Goal: Find specific page/section: Find specific page/section

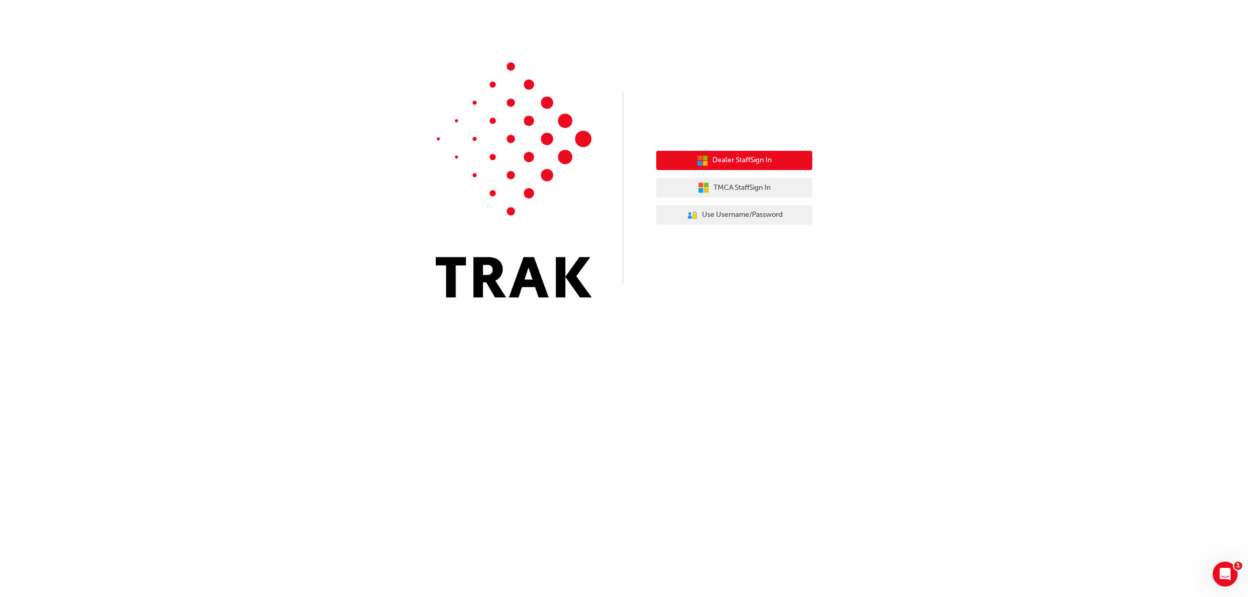
click at [739, 160] on span "Dealer Staff Sign In" at bounding box center [742, 160] width 59 height 12
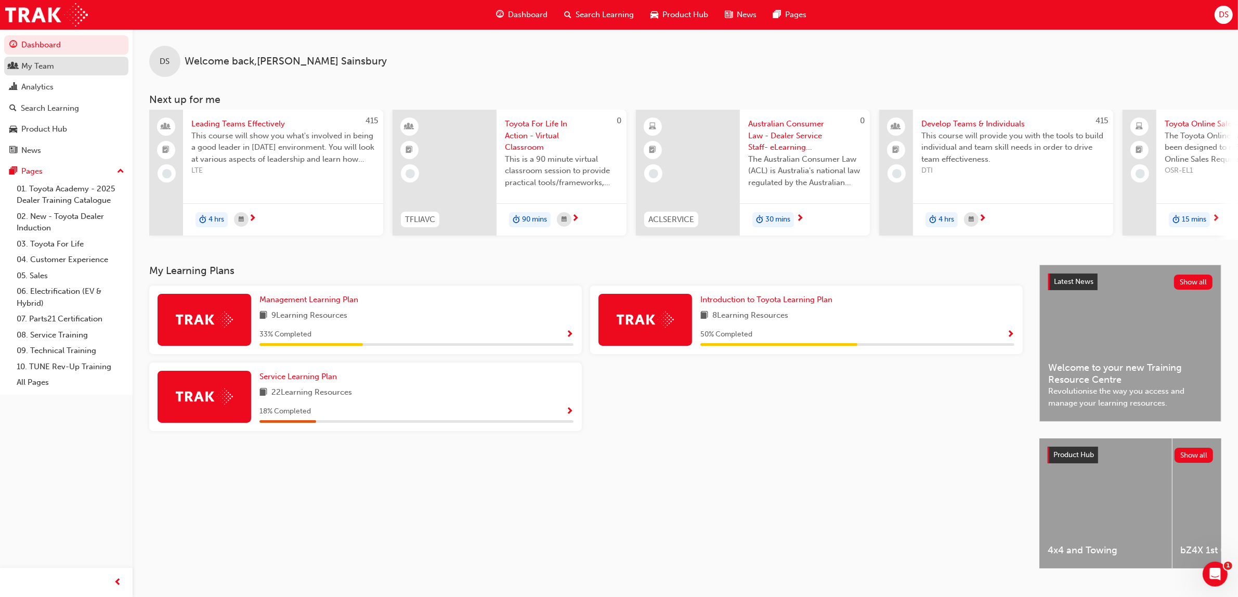
click at [47, 64] on div "My Team" at bounding box center [37, 66] width 33 height 12
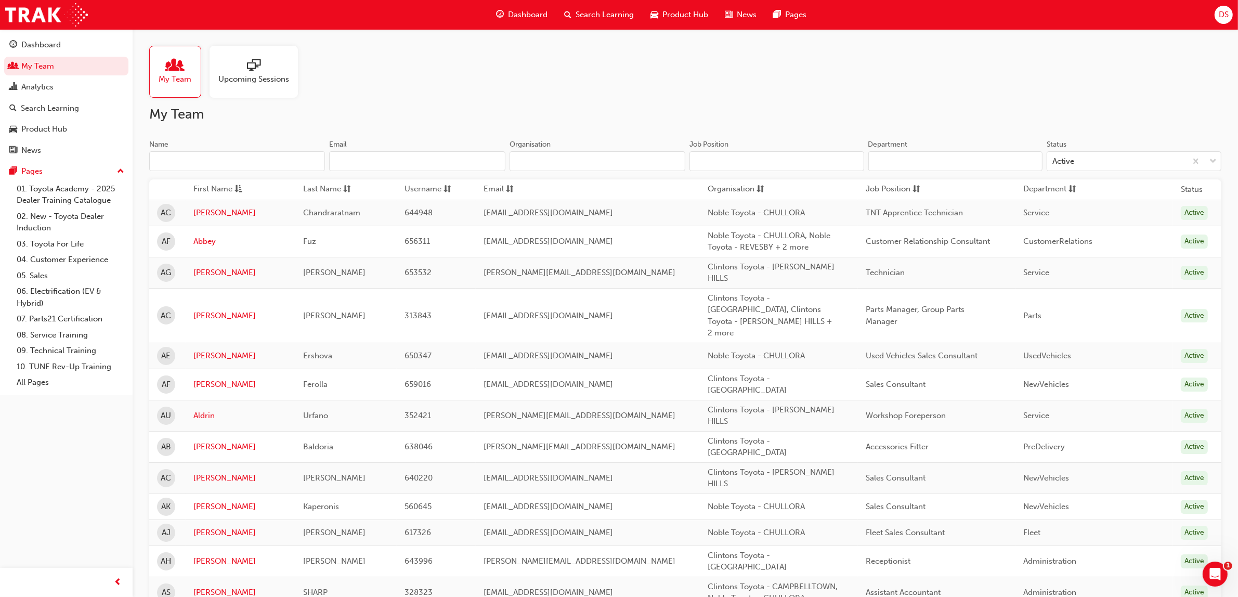
click at [237, 165] on input "Name" at bounding box center [237, 161] width 176 height 20
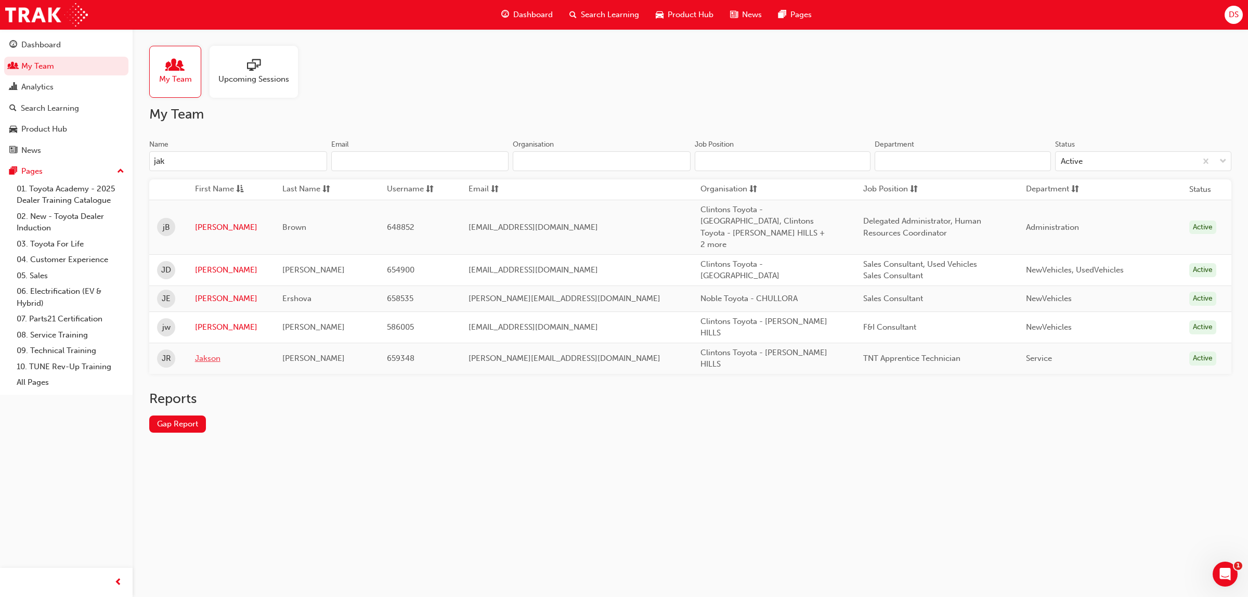
type input "jak"
click at [216, 353] on link "Jakson" at bounding box center [231, 359] width 72 height 12
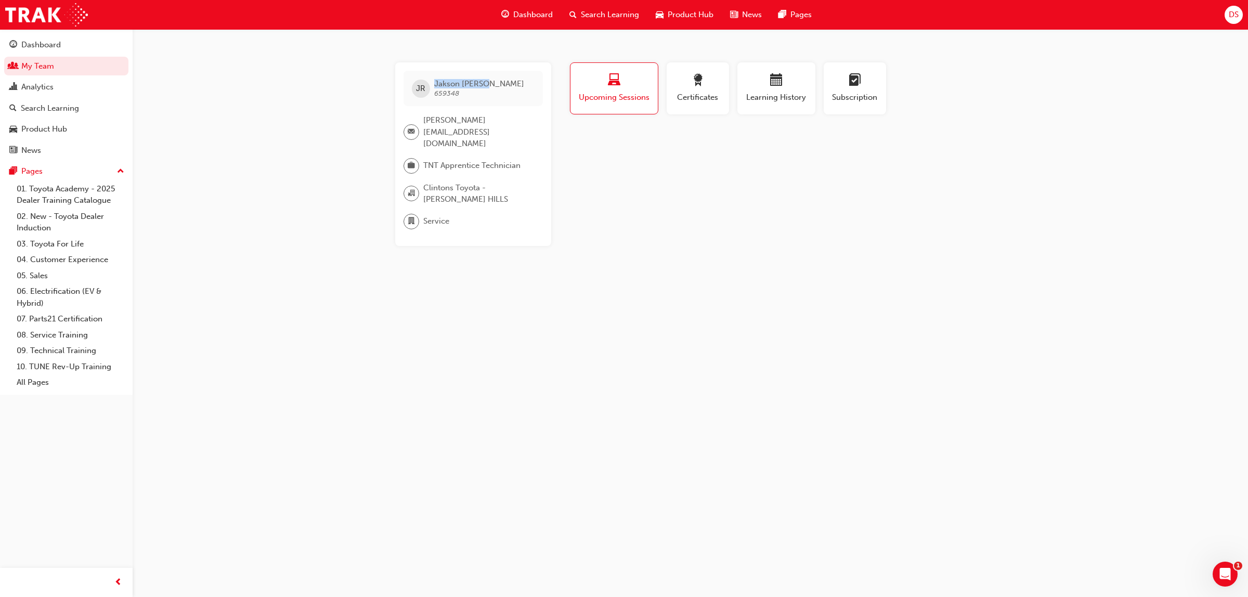
drag, startPoint x: 480, startPoint y: 83, endPoint x: 434, endPoint y: 82, distance: 45.8
click at [434, 82] on span "Jakson Reilly" at bounding box center [479, 83] width 90 height 9
copy span "Jakson Reilly"
